Goal: Find specific page/section

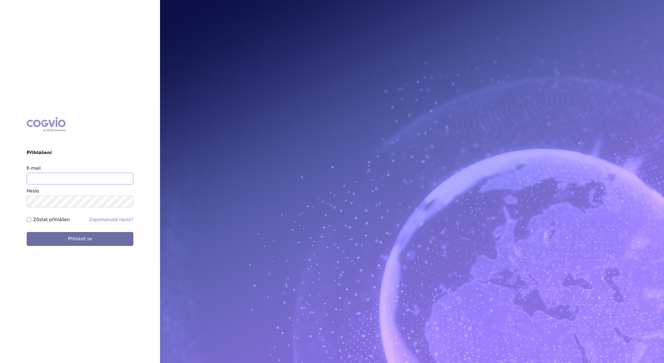
click at [67, 181] on input "E-mail" at bounding box center [80, 179] width 107 height 12
type input "[PERSON_NAME][EMAIL_ADDRESS][PERSON_NAME][DOMAIN_NAME]"
click at [39, 218] on label "Zůstat přihlášen" at bounding box center [51, 219] width 36 height 7
click at [31, 218] on input "Zůstat přihlášen" at bounding box center [29, 219] width 4 height 4
checkbox input "true"
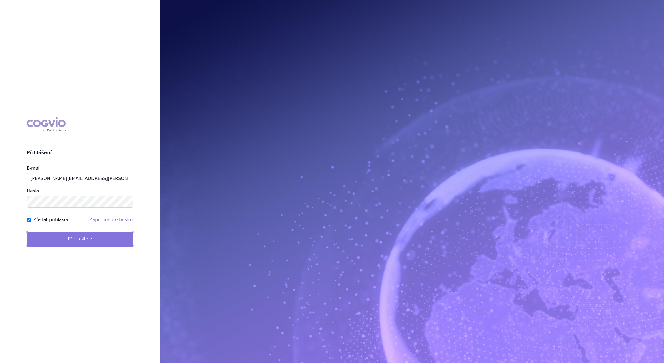
click at [67, 223] on button "Přihlásit se" at bounding box center [80, 239] width 107 height 14
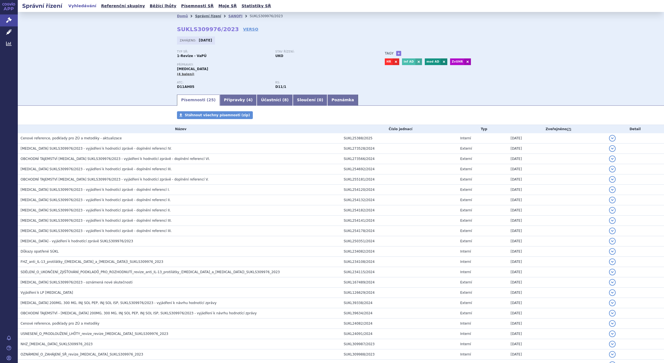
click at [202, 14] on link "Správní řízení" at bounding box center [208, 16] width 26 height 4
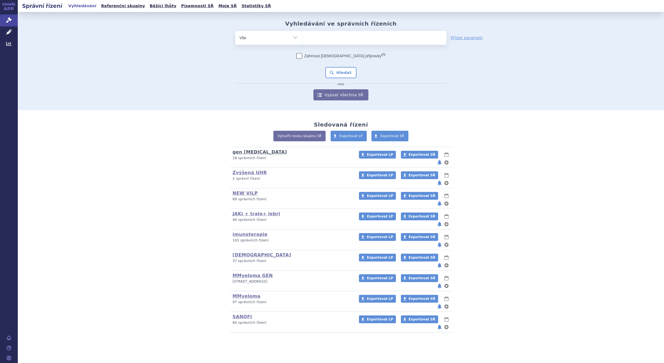
click at [253, 150] on link "gen [MEDICAL_DATA]" at bounding box center [260, 151] width 54 height 5
